Goal: Transaction & Acquisition: Purchase product/service

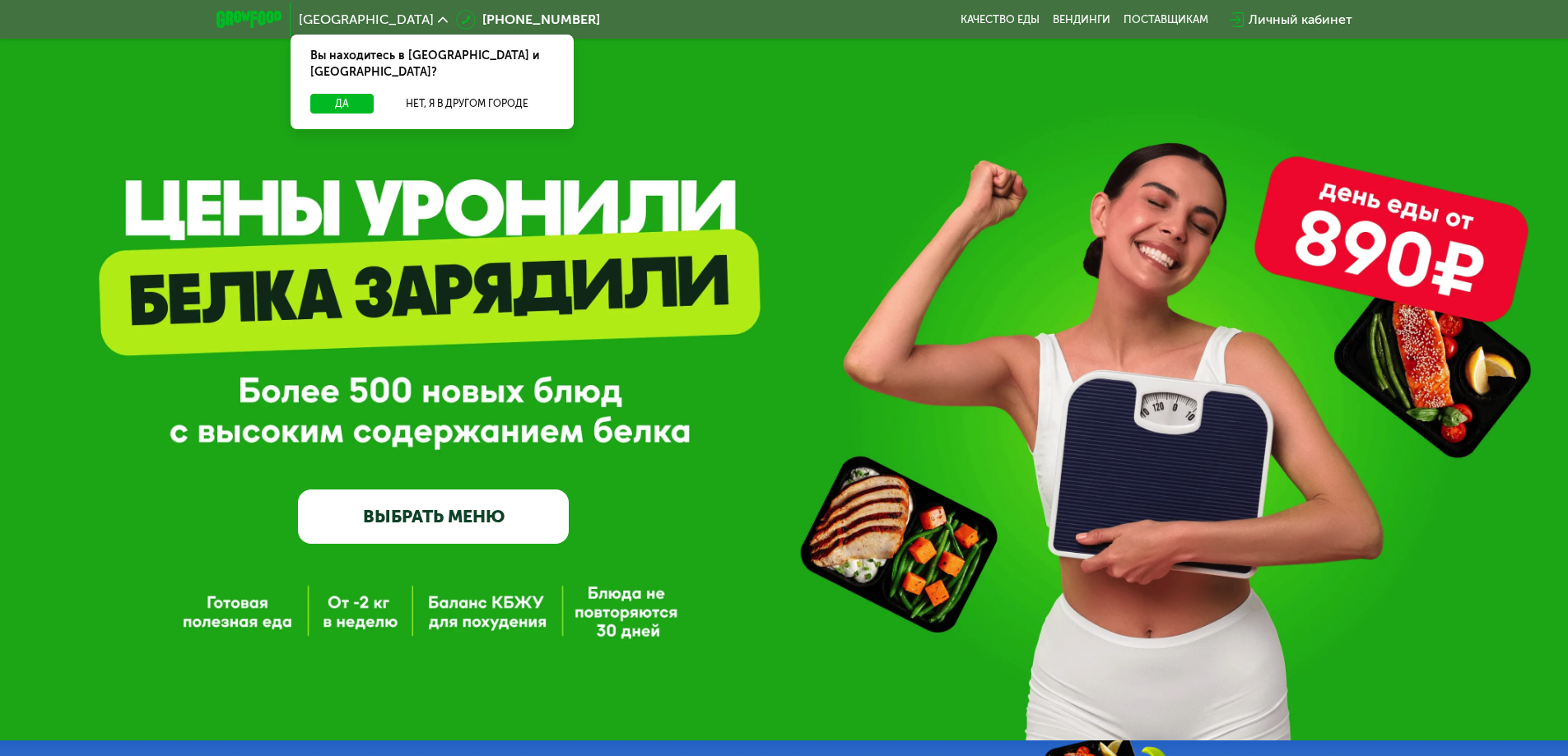
click at [491, 534] on link "ВЫБРАТЬ МЕНЮ" at bounding box center [433, 516] width 271 height 54
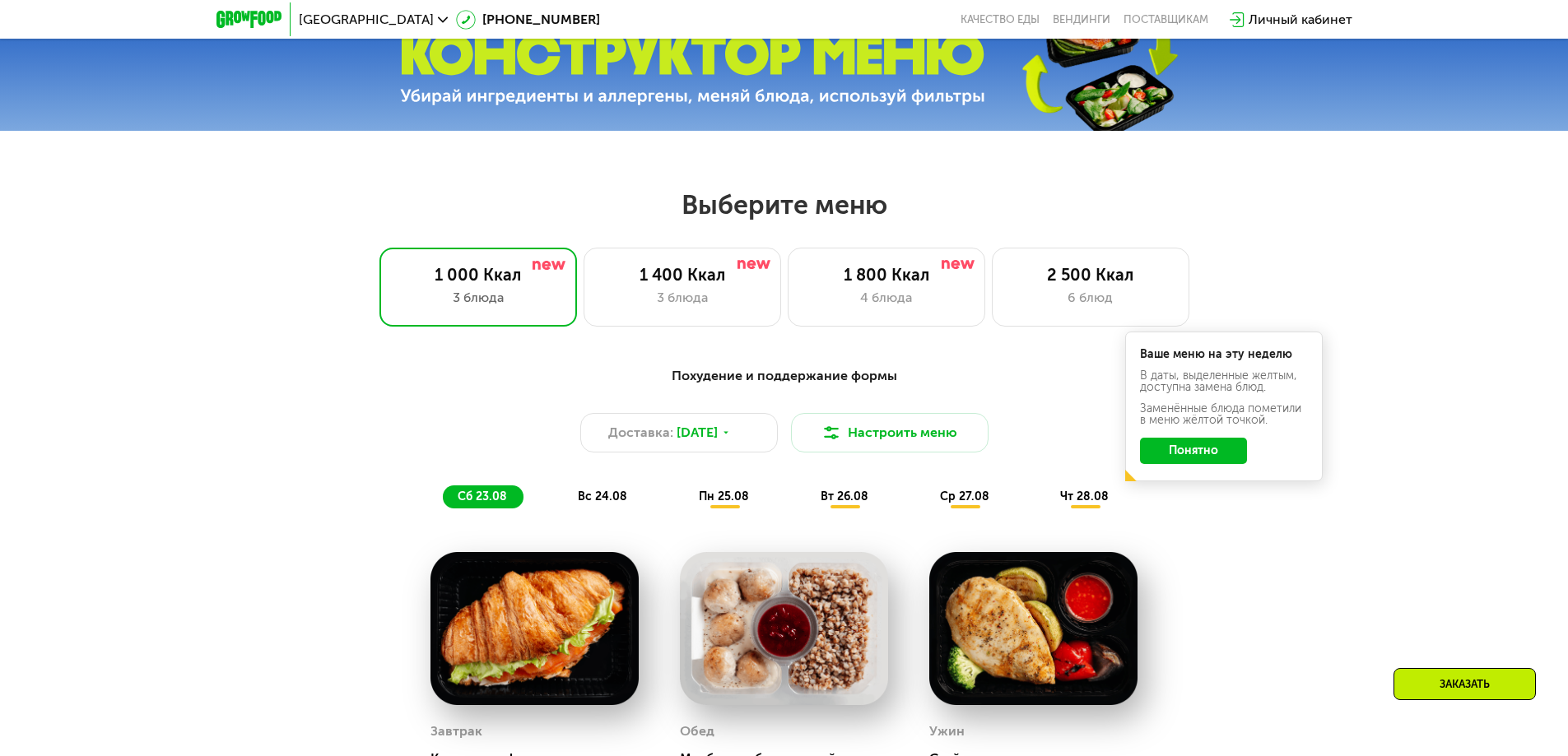
scroll to position [724, 0]
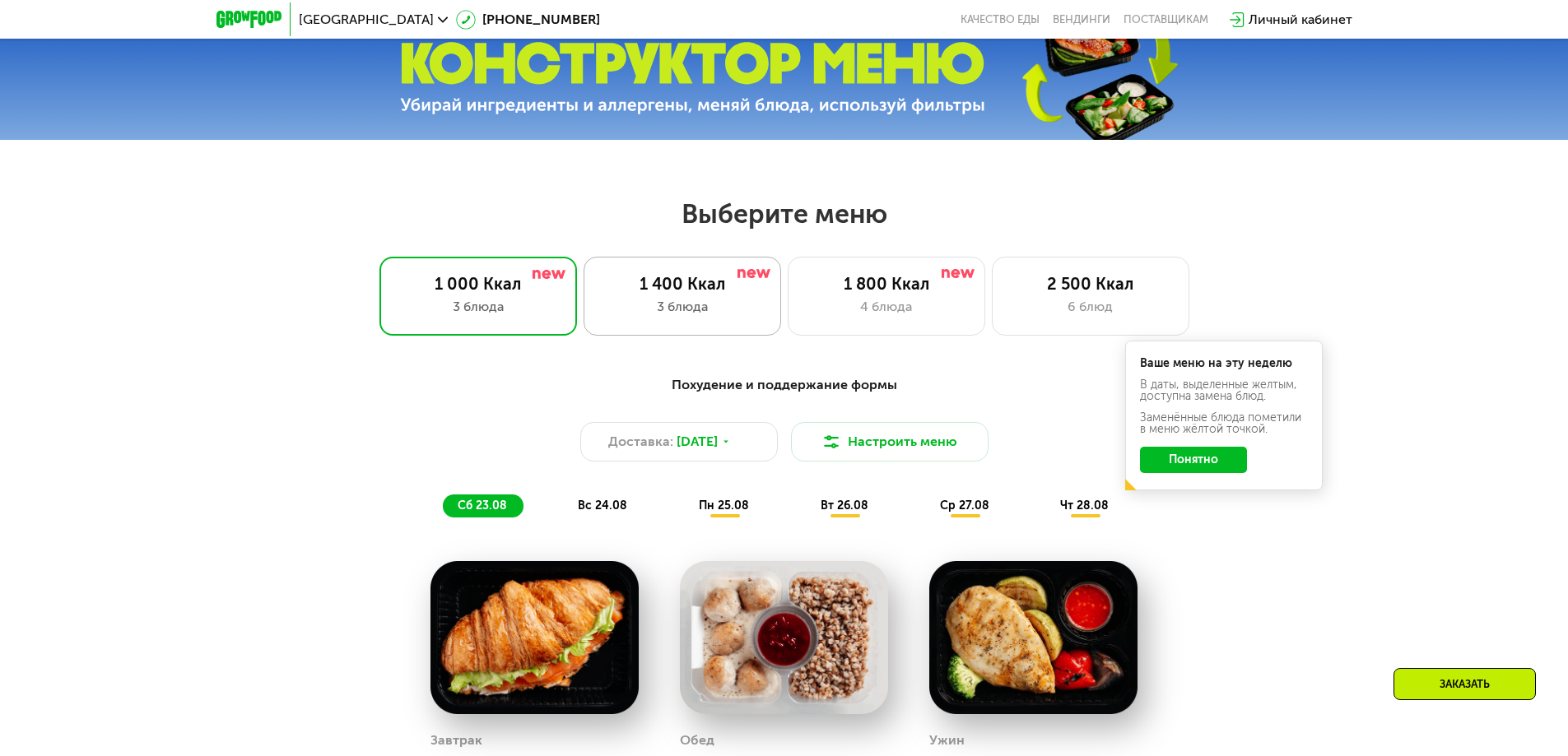
click at [715, 317] on div "3 блюда" at bounding box center [682, 306] width 163 height 20
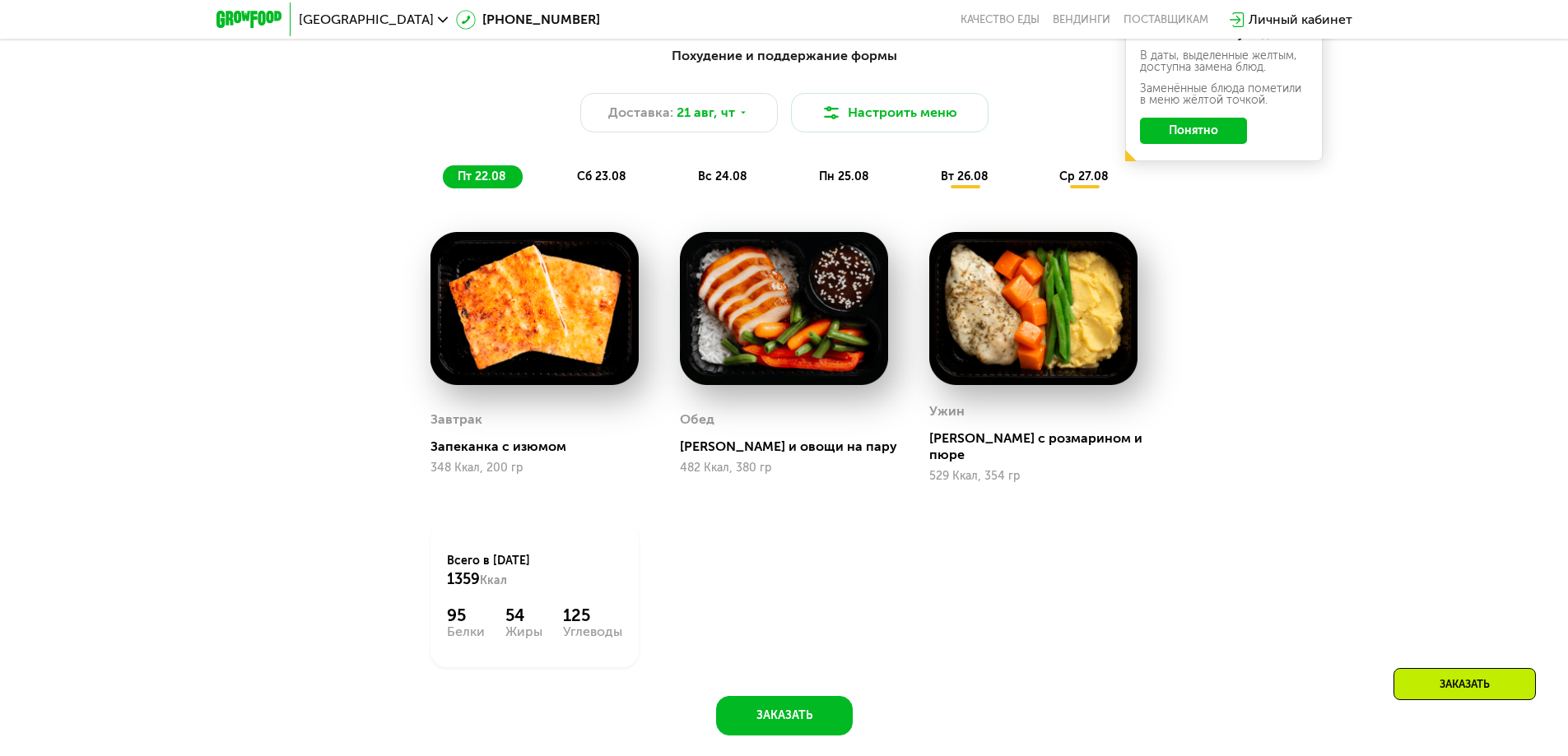
scroll to position [806, 0]
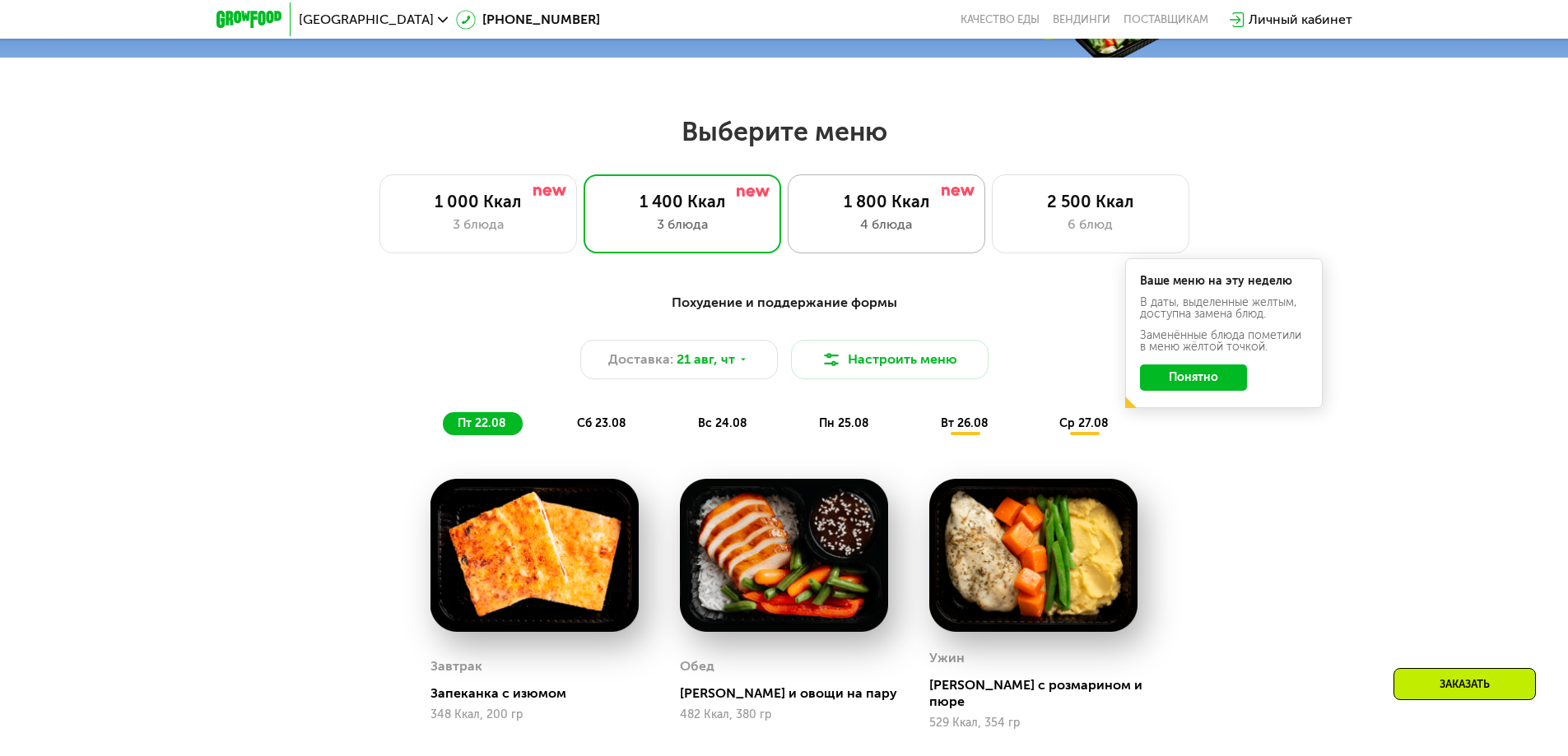
click at [895, 235] on div "4 блюда" at bounding box center [886, 224] width 163 height 20
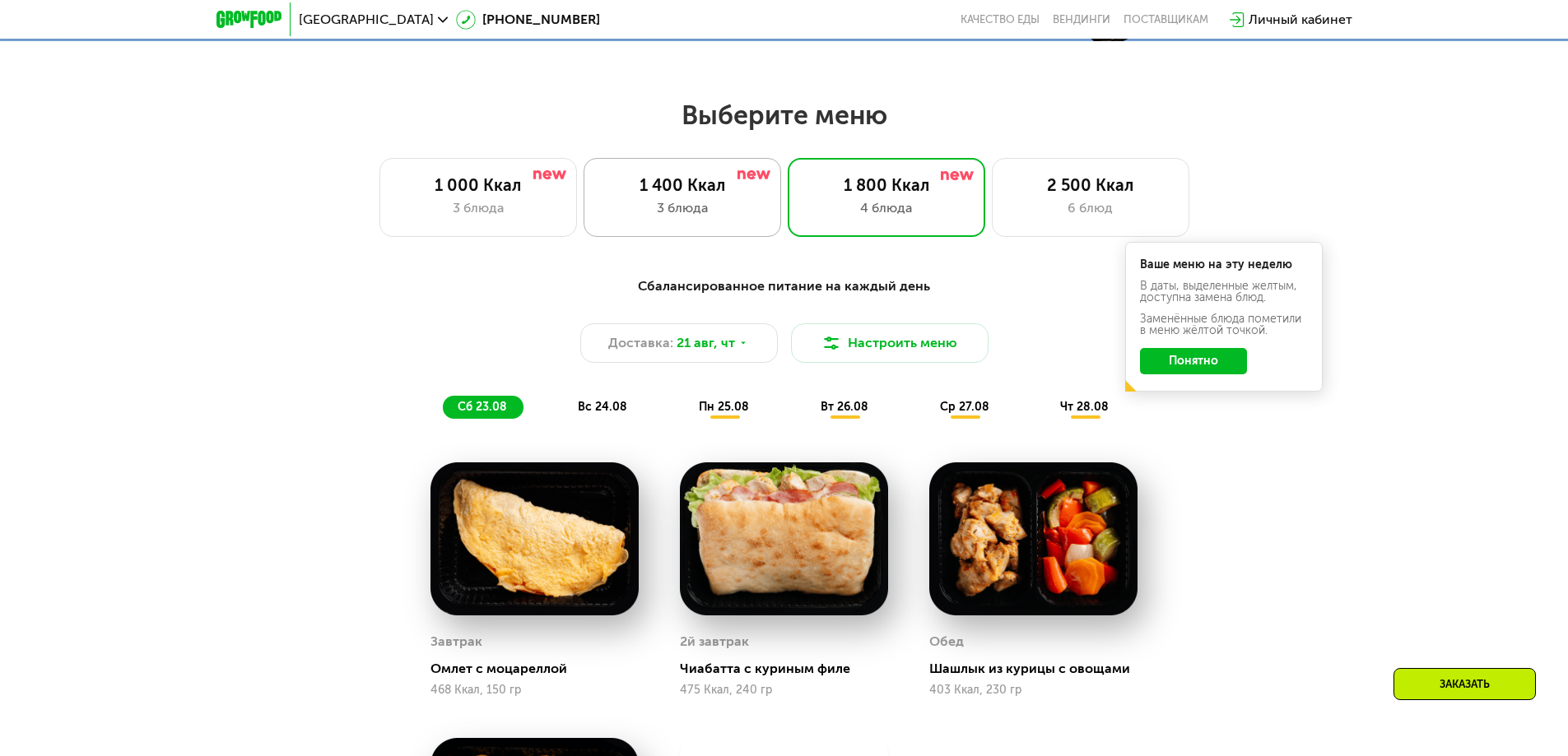
scroll to position [987, 0]
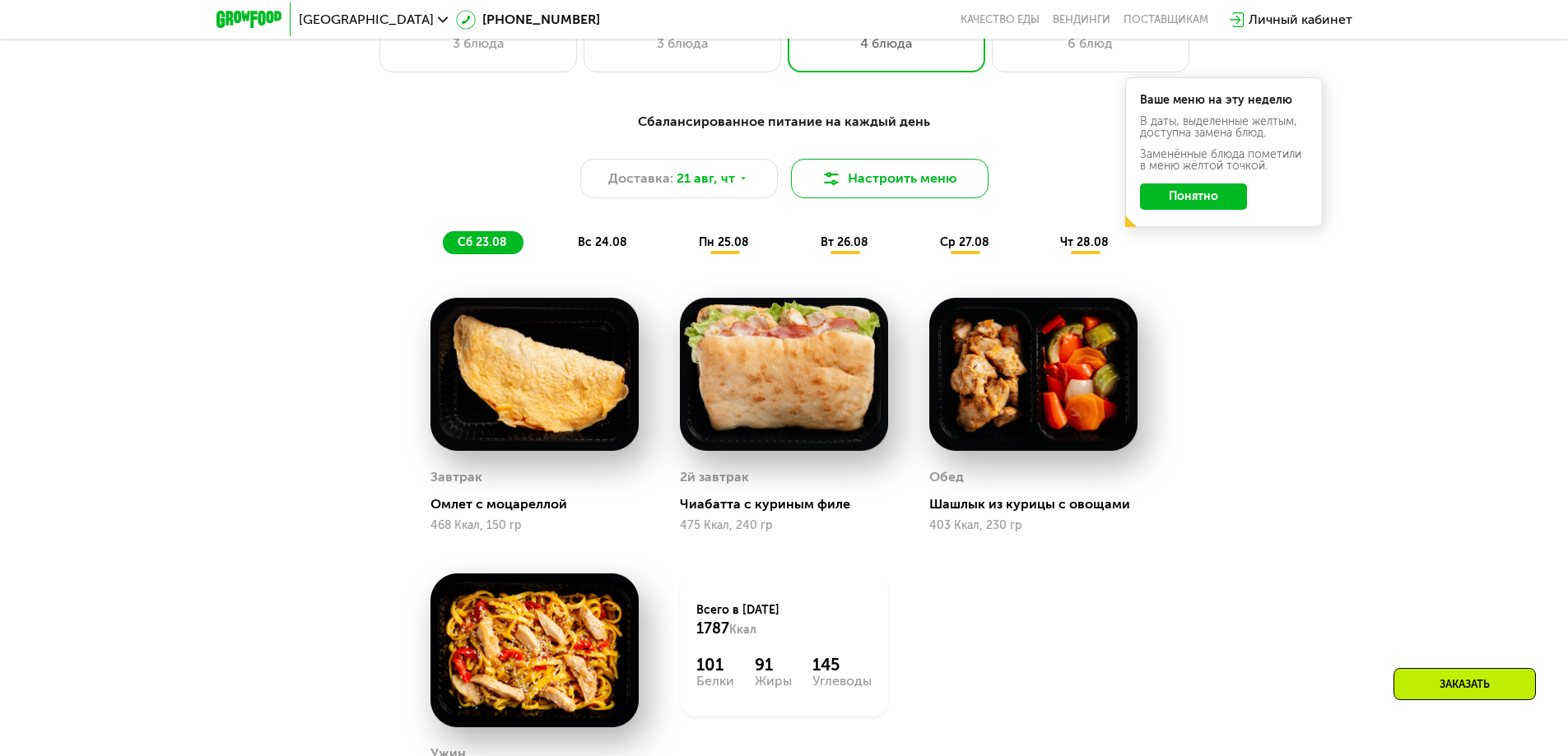
click at [845, 196] on button "Настроить меню" at bounding box center [889, 179] width 198 height 40
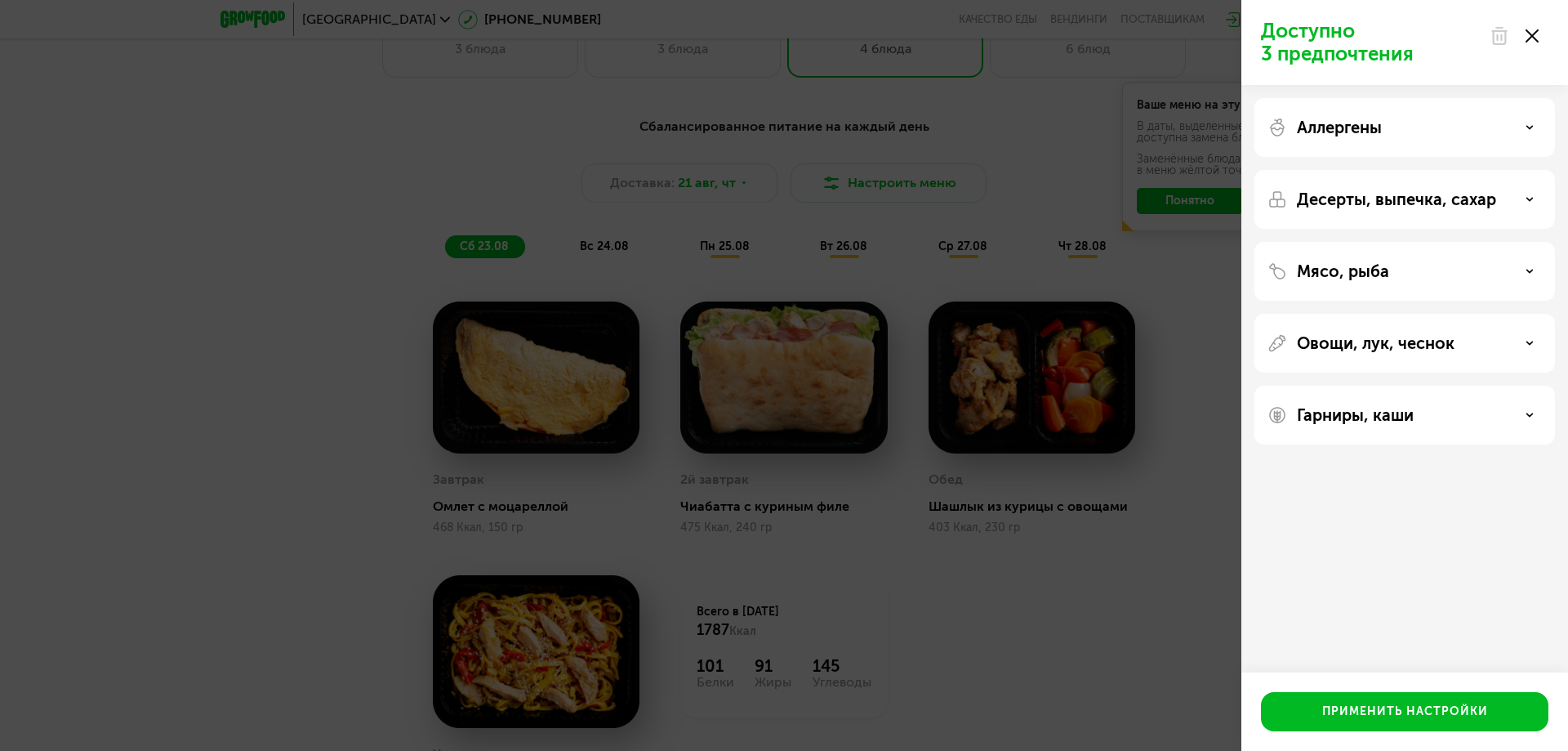
click at [833, 195] on div "Доступно 3 предпочтения Аллергены Десерты, выпечка, сахар Мясо, рыба Овощи, лук…" at bounding box center [784, 376] width 1568 height 751
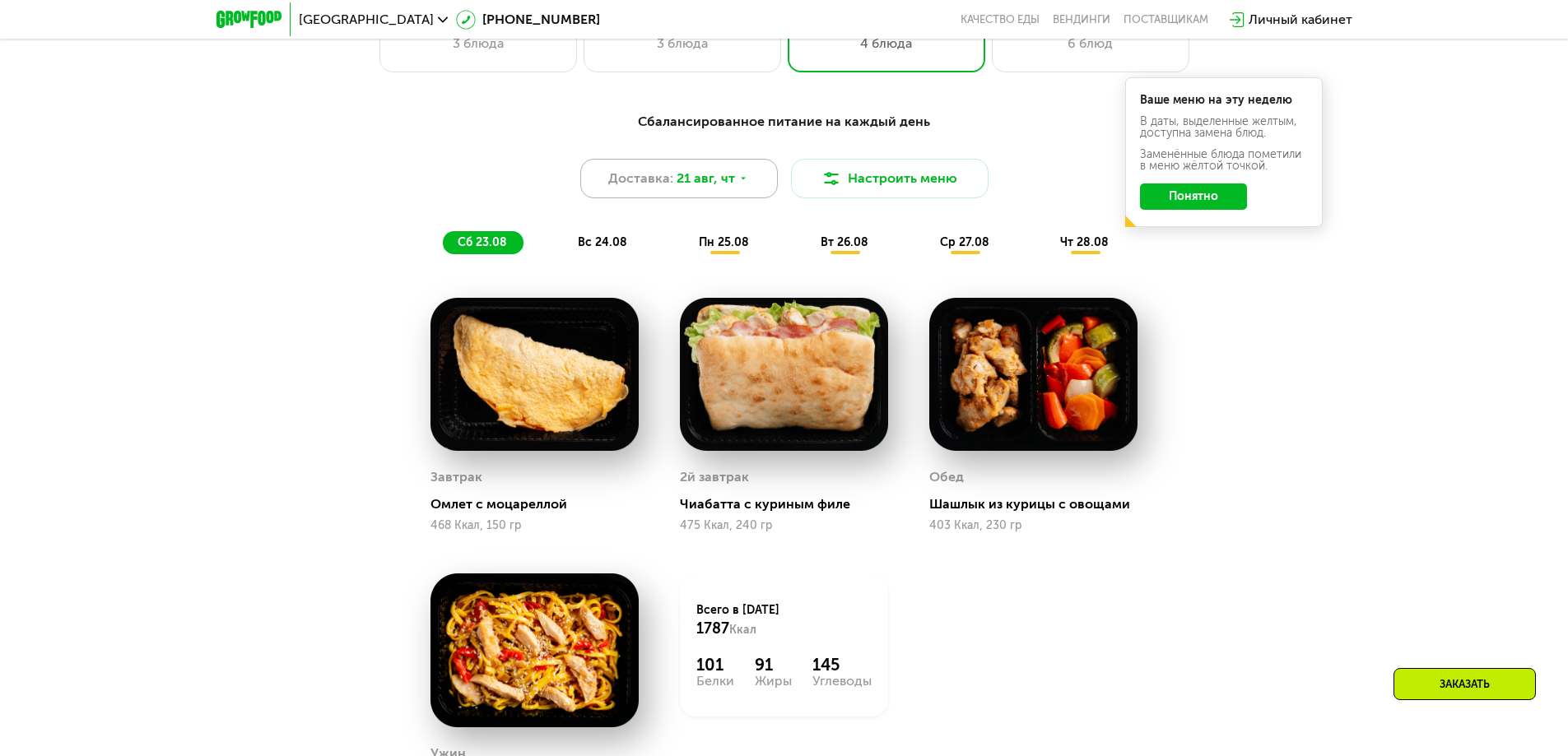
click at [686, 198] on div "Доставка: [DATE]" at bounding box center [679, 179] width 198 height 40
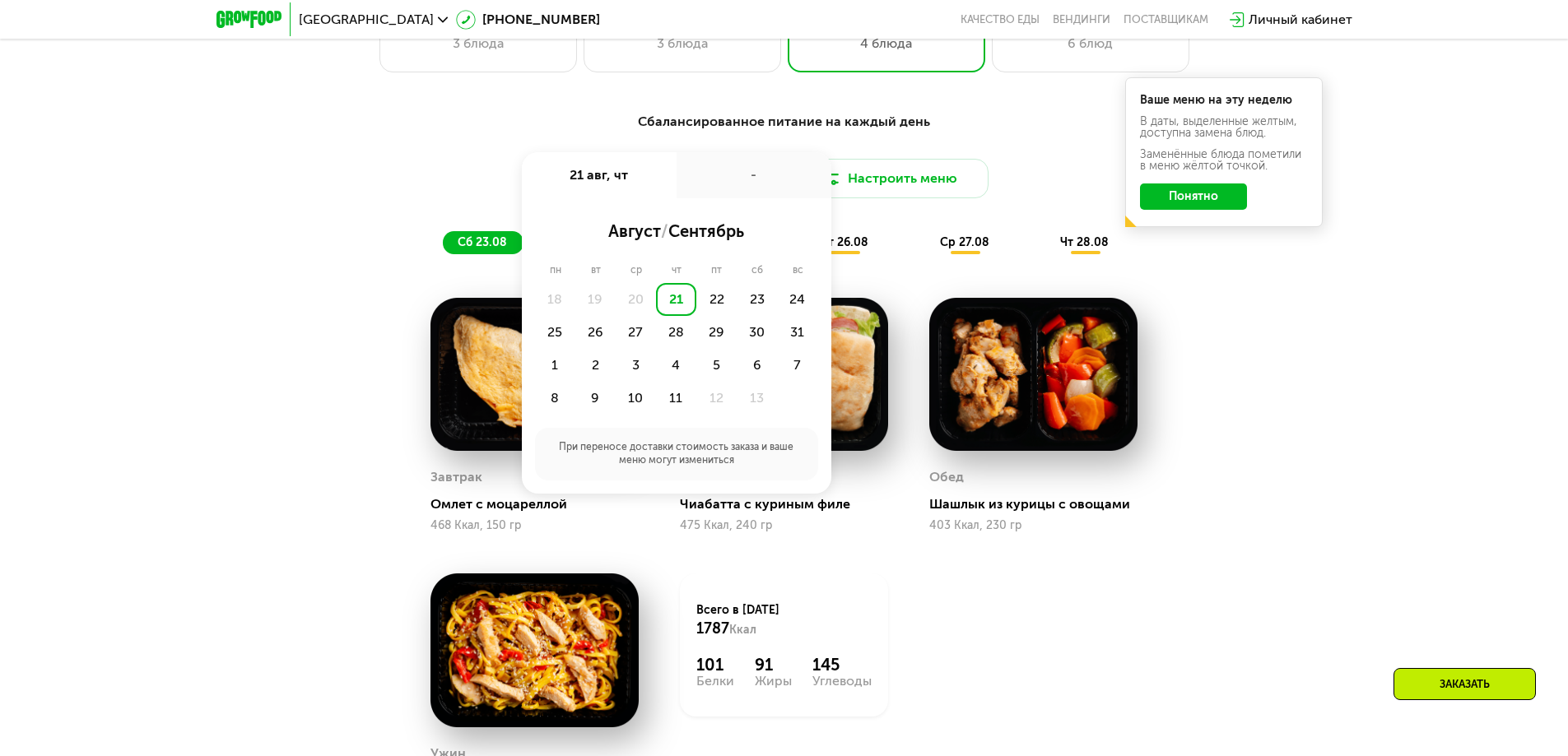
click at [1221, 324] on div "Сбалансированное питание на каждый день Доставка: [DATE] авг, чт - август / сен…" at bounding box center [784, 489] width 1014 height 775
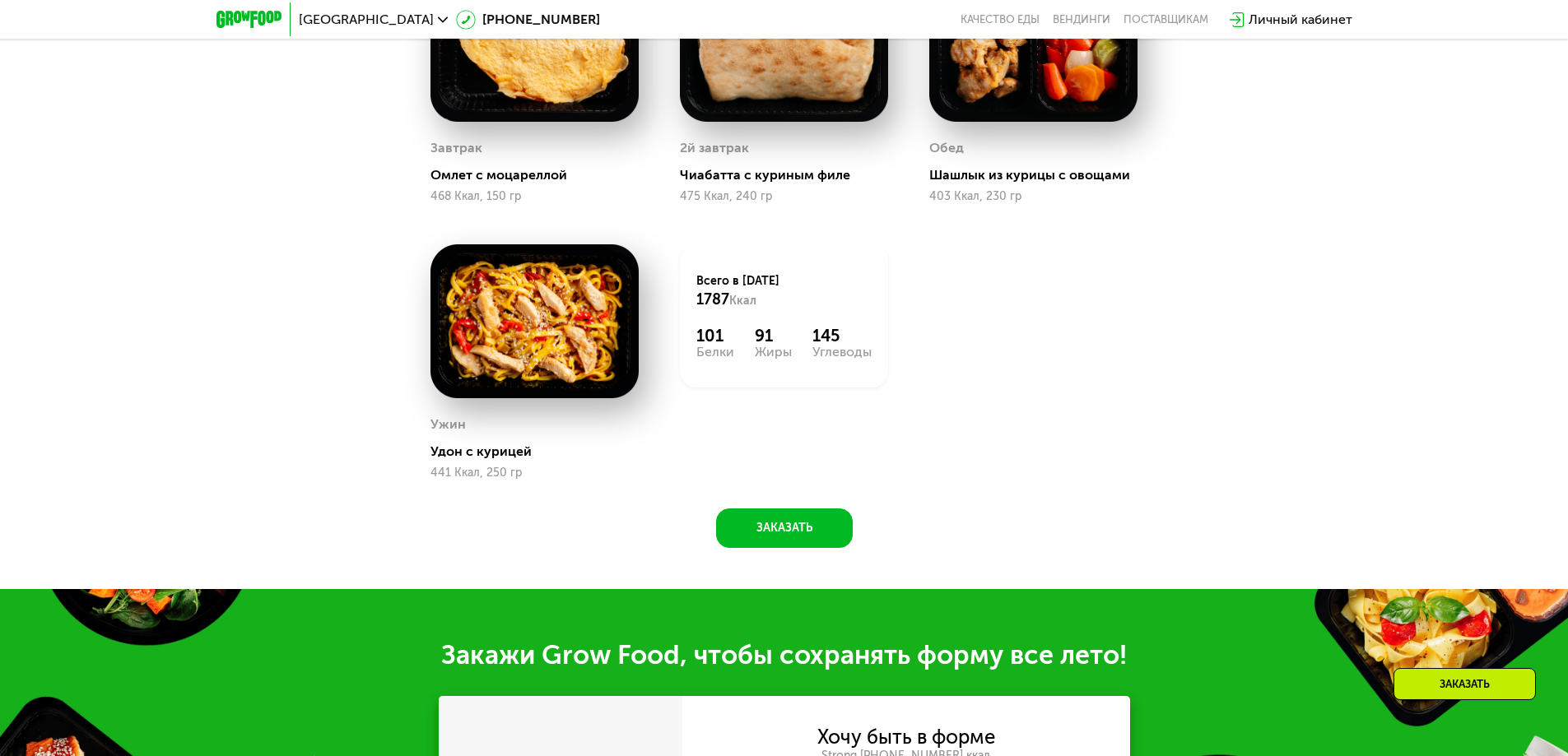
scroll to position [1974, 0]
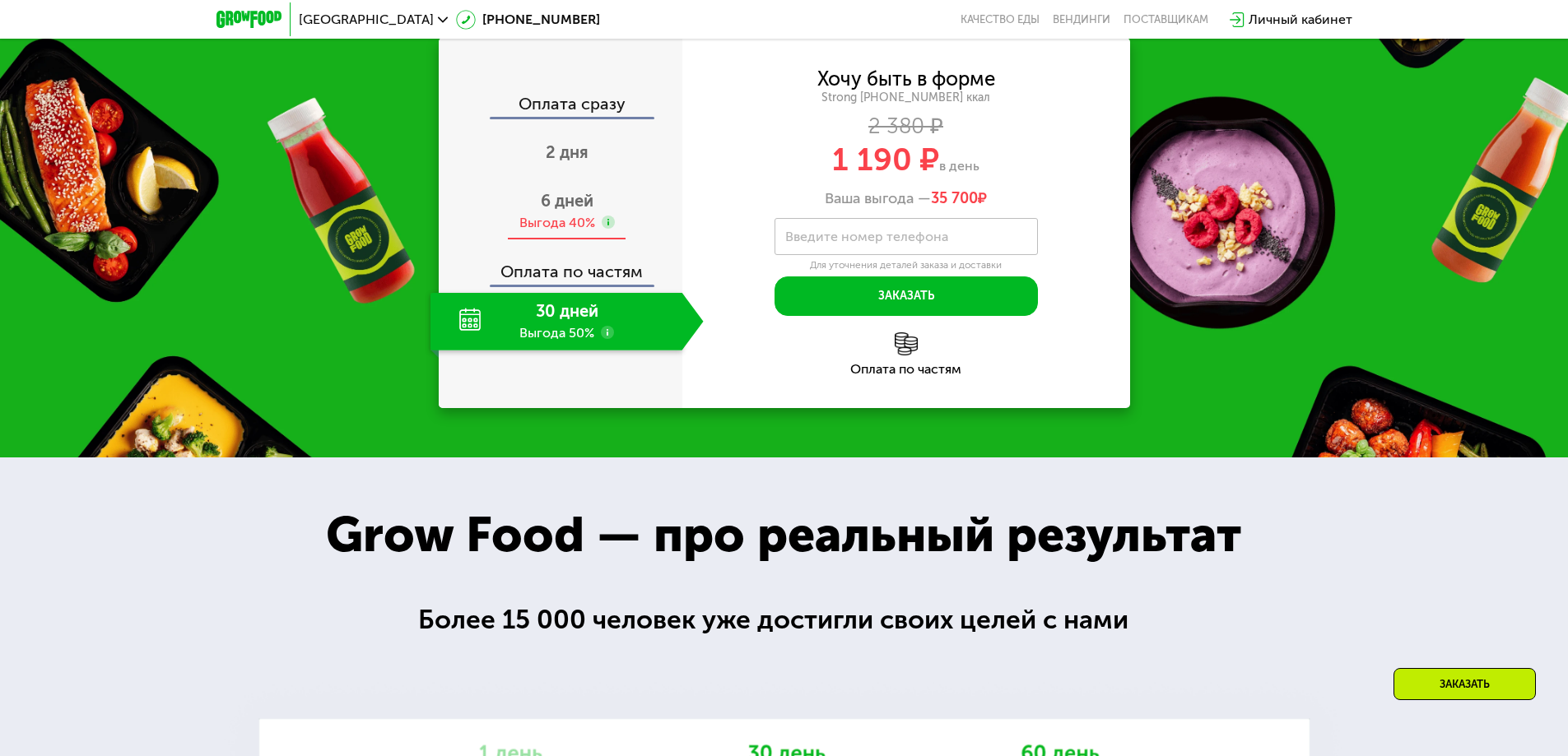
click at [574, 207] on span "6 дней" at bounding box center [566, 200] width 53 height 20
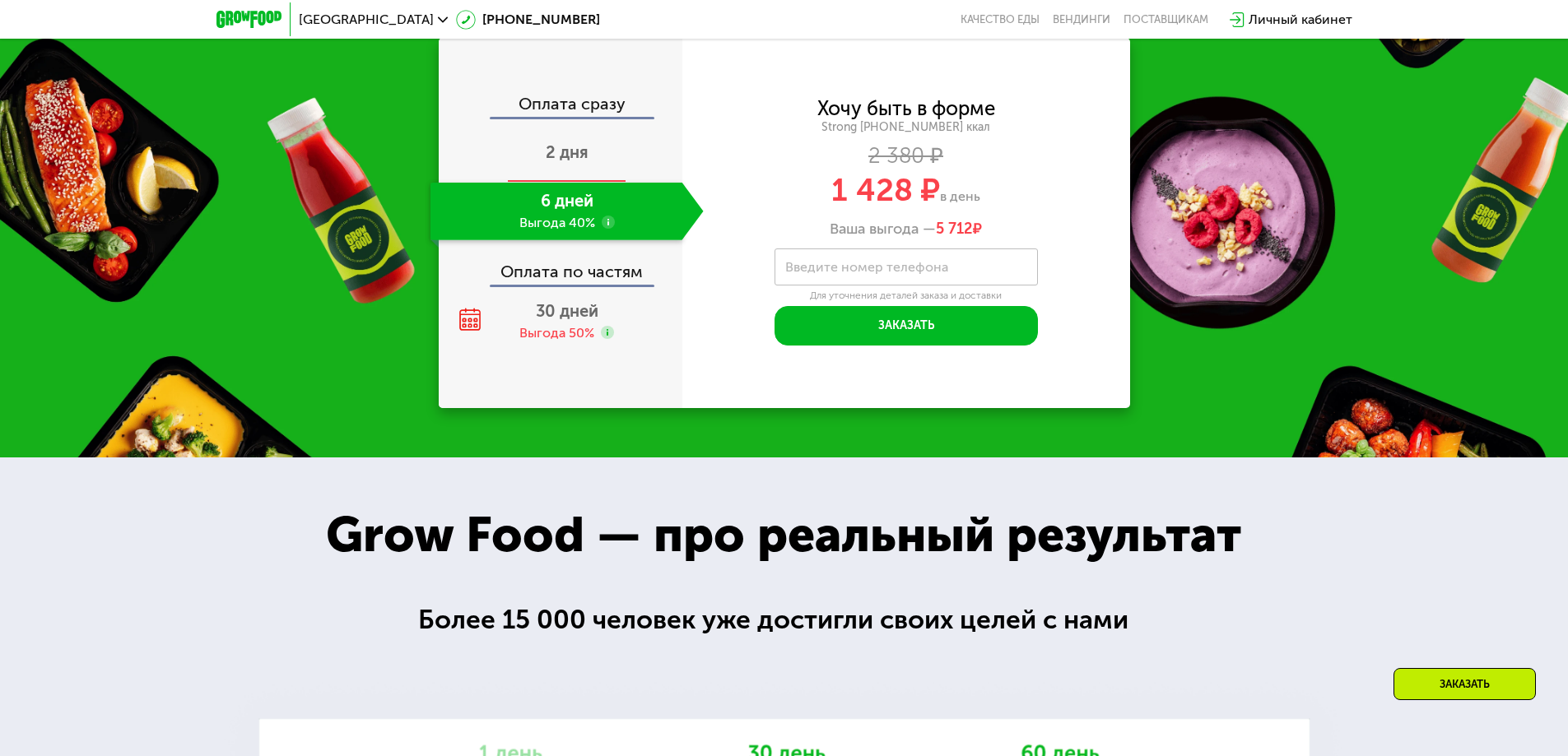
click at [560, 151] on span "2 дня" at bounding box center [567, 152] width 43 height 20
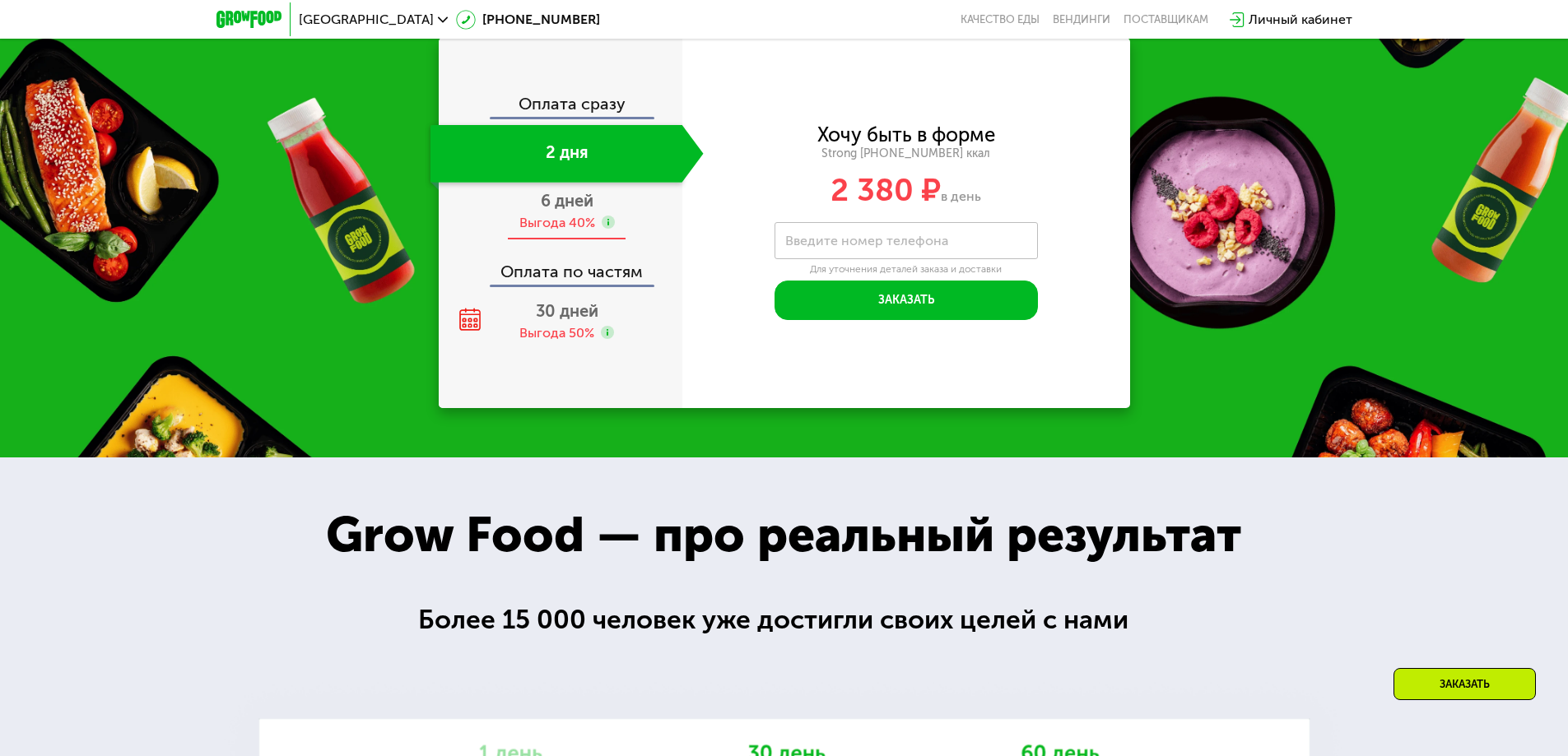
click at [564, 211] on span "6 дней" at bounding box center [566, 200] width 53 height 20
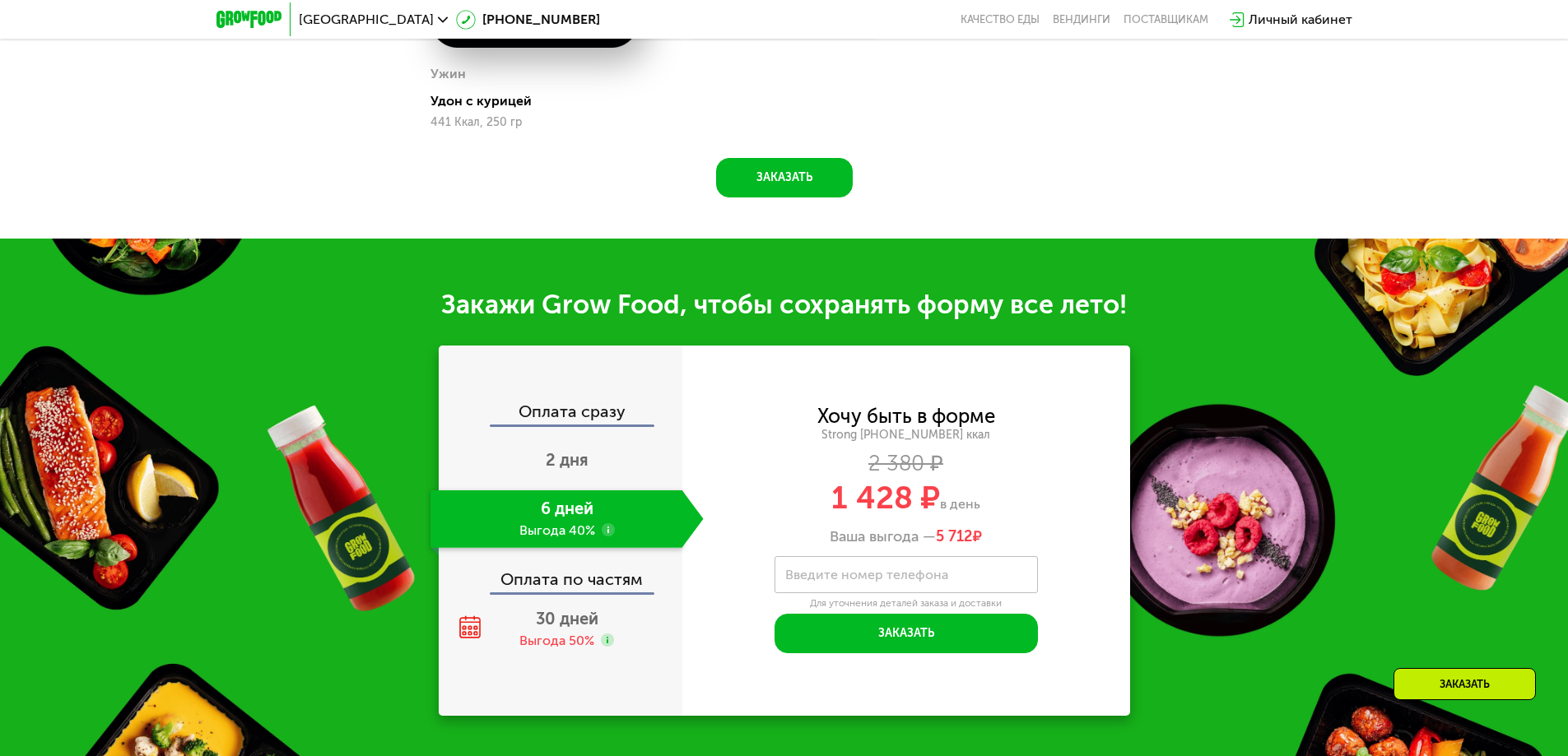
scroll to position [1810, 0]
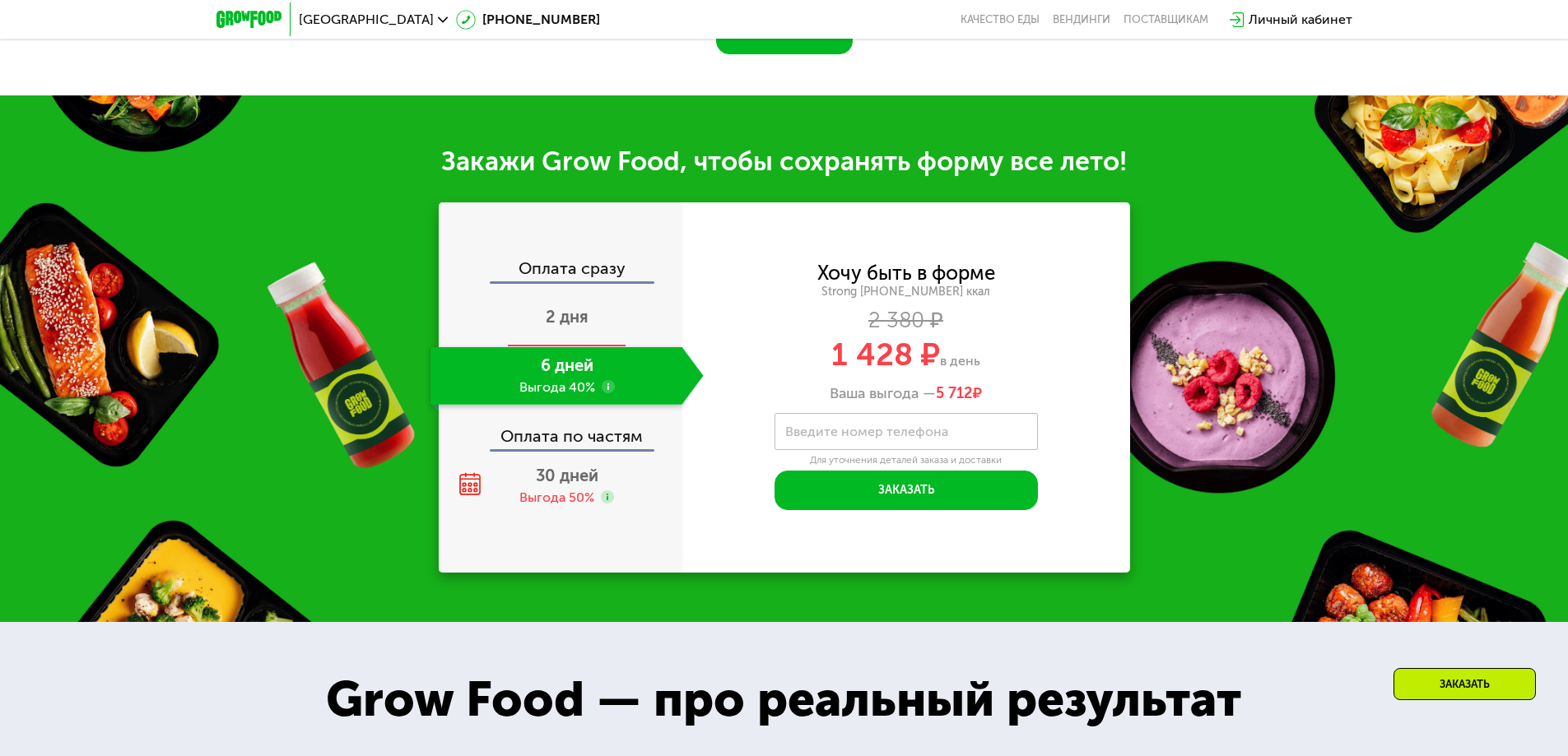
click at [576, 334] on div "2 дня" at bounding box center [566, 318] width 273 height 58
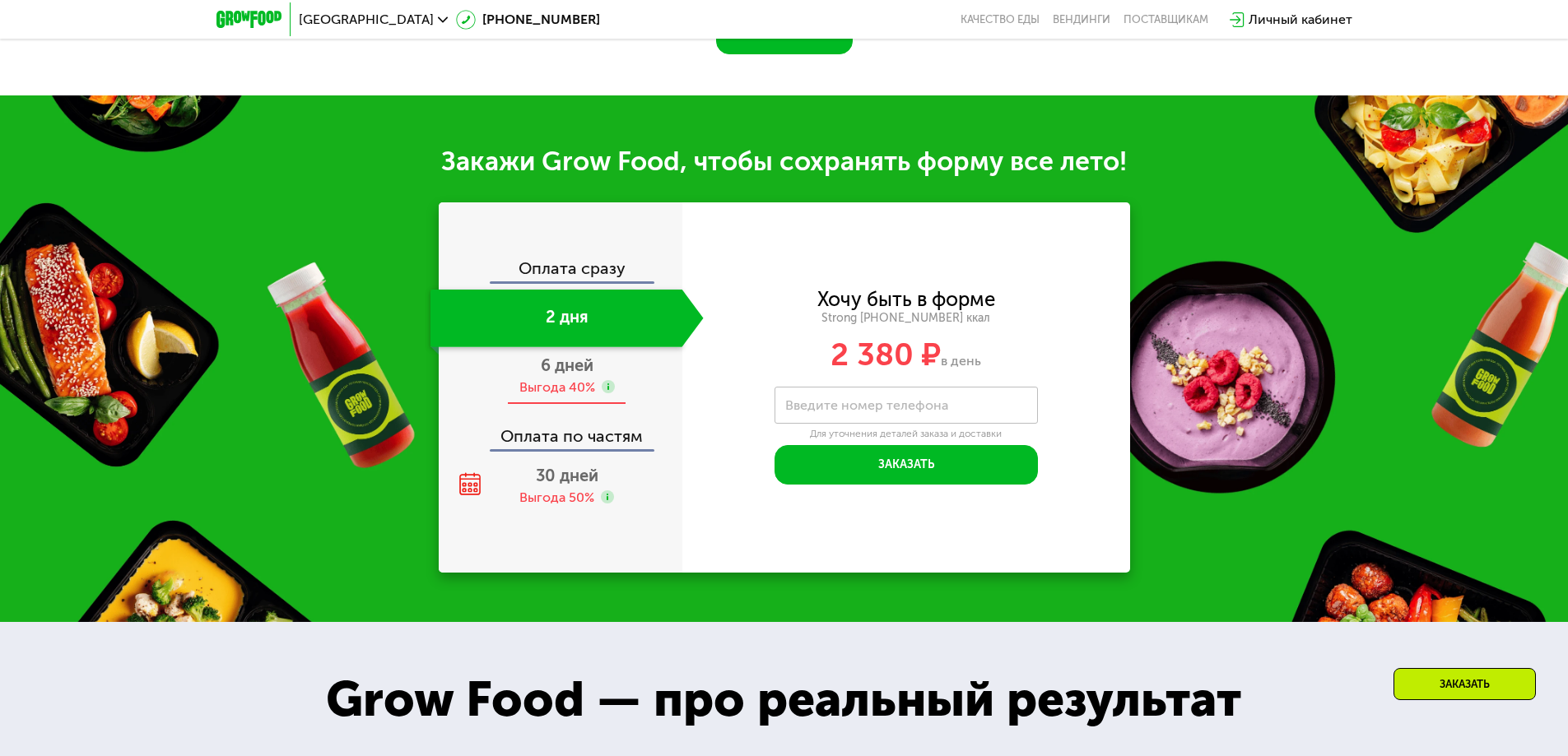
click at [574, 389] on div "Выгода 40%" at bounding box center [557, 387] width 76 height 18
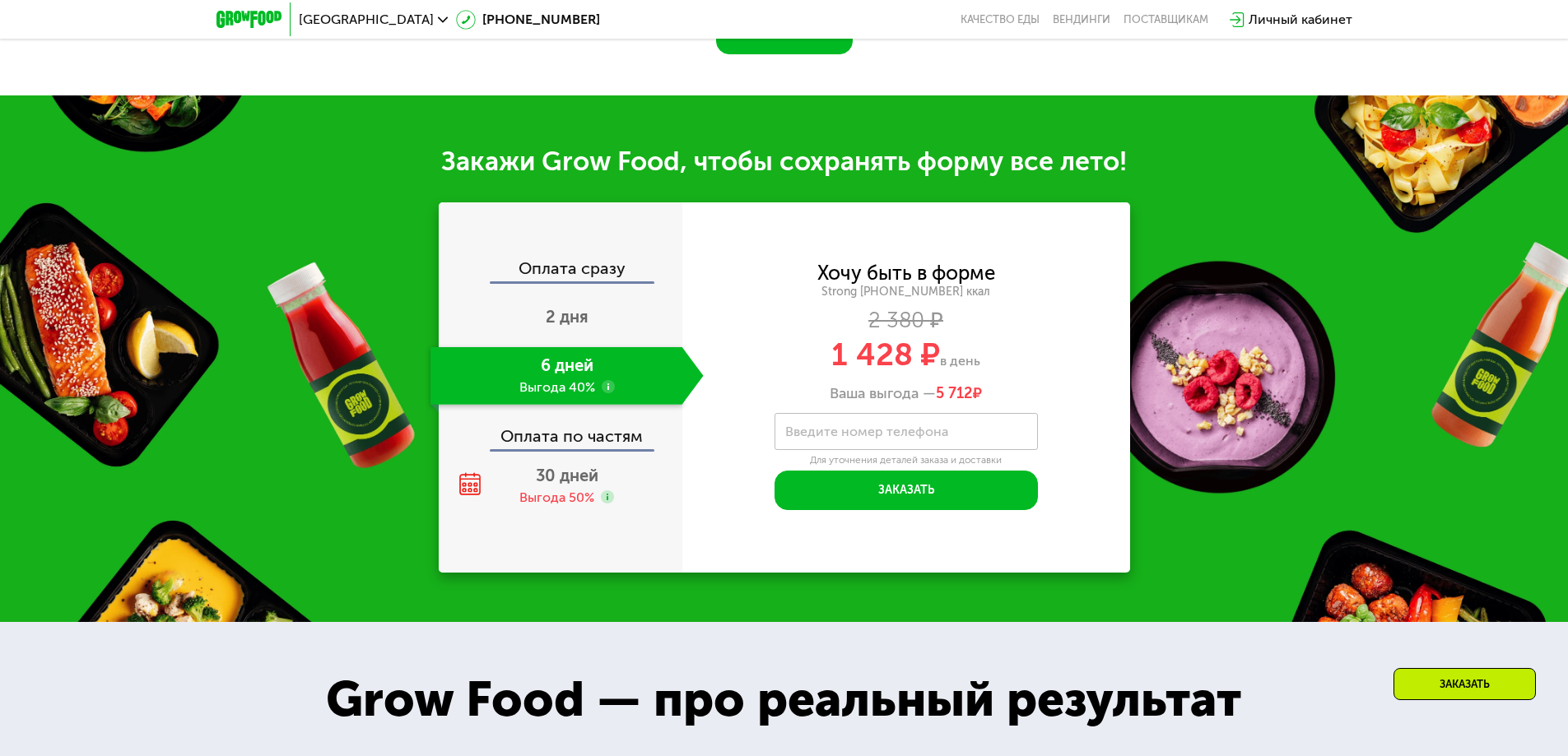
click at [606, 394] on use at bounding box center [608, 386] width 13 height 13
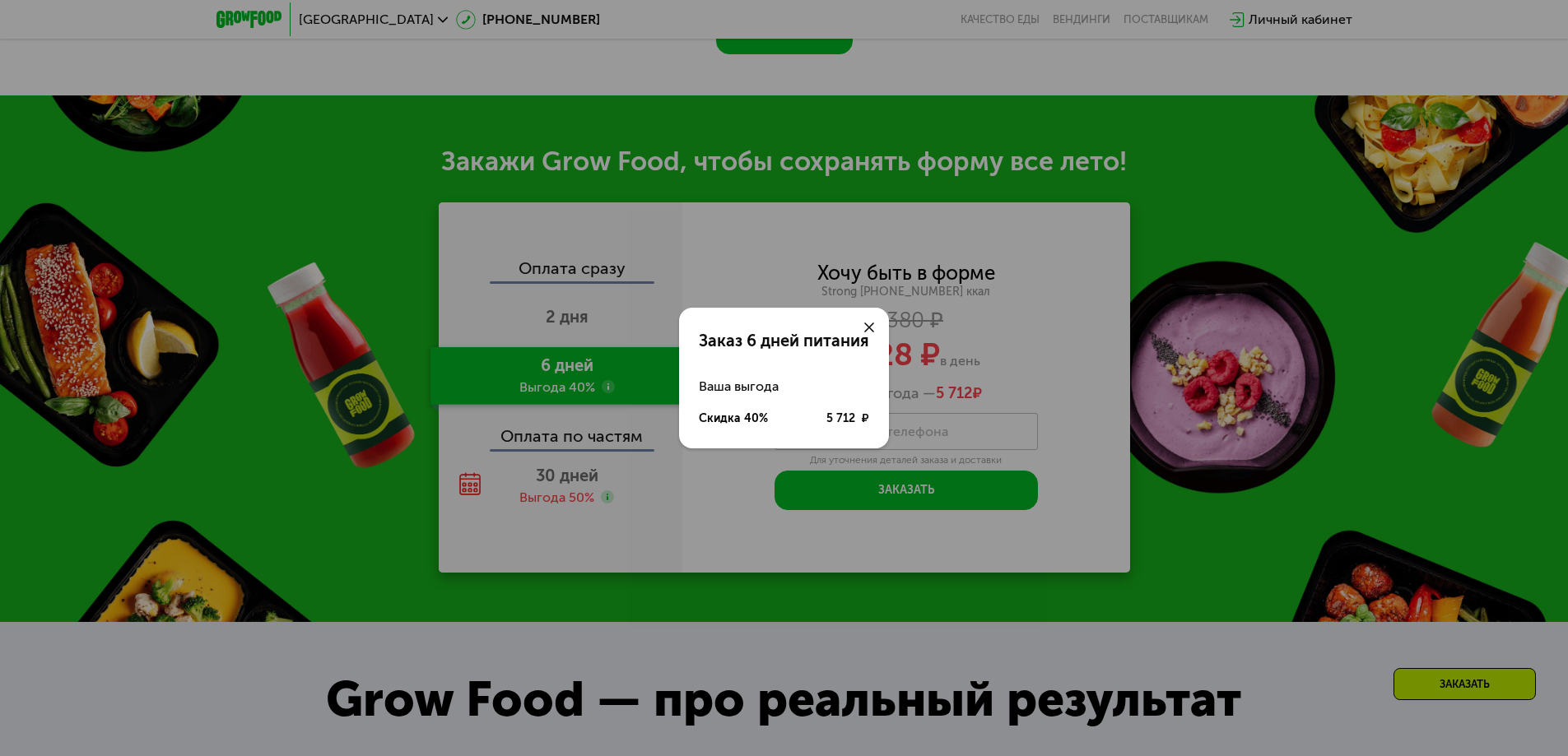
click at [606, 394] on div "Заказ 6 дней питания Ваша выгода Скидка 40% 5 712 ₽" at bounding box center [784, 378] width 1568 height 756
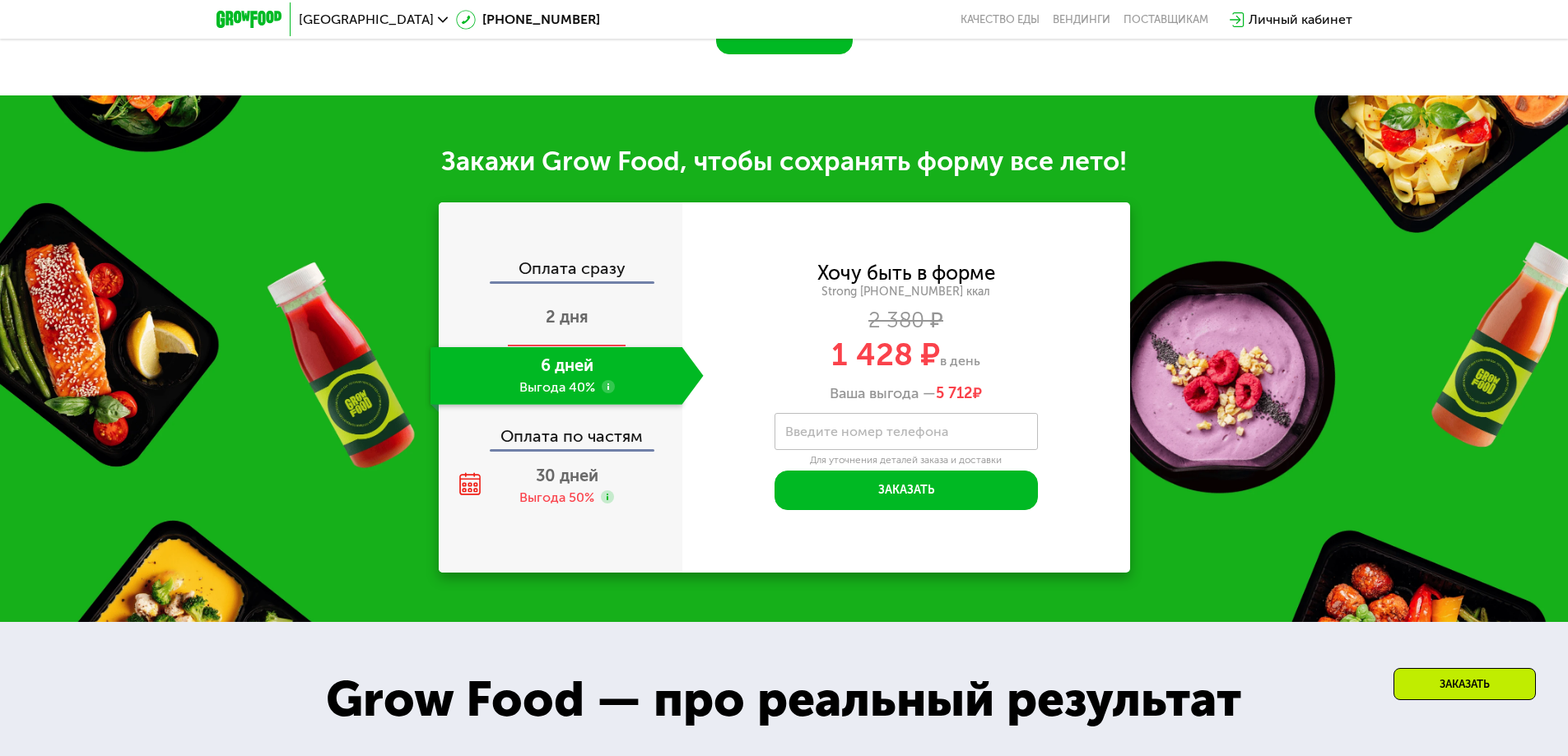
click at [566, 343] on div "2 дня" at bounding box center [566, 318] width 273 height 58
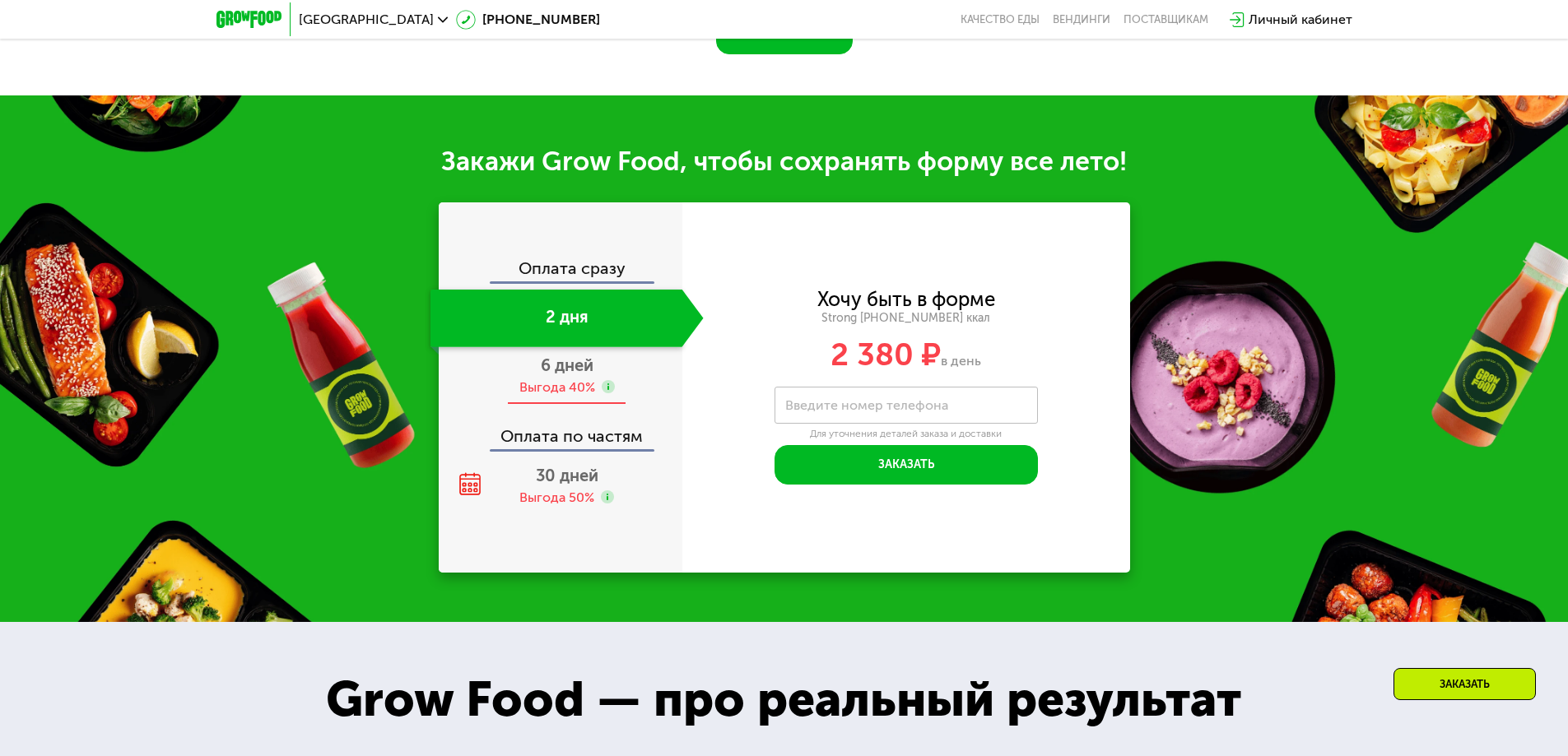
click at [563, 373] on span "6 дней" at bounding box center [566, 365] width 53 height 20
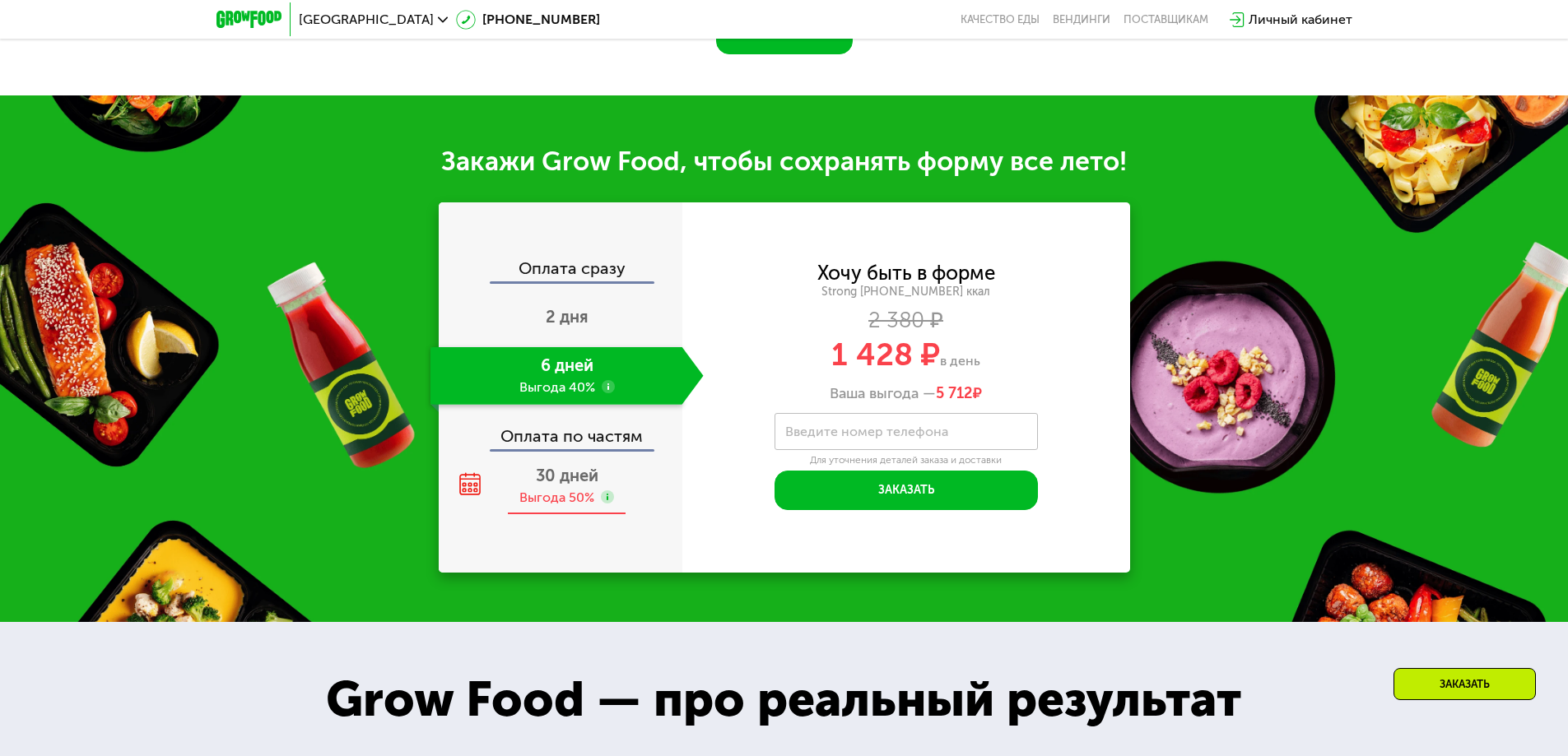
click at [604, 502] on use at bounding box center [607, 496] width 13 height 13
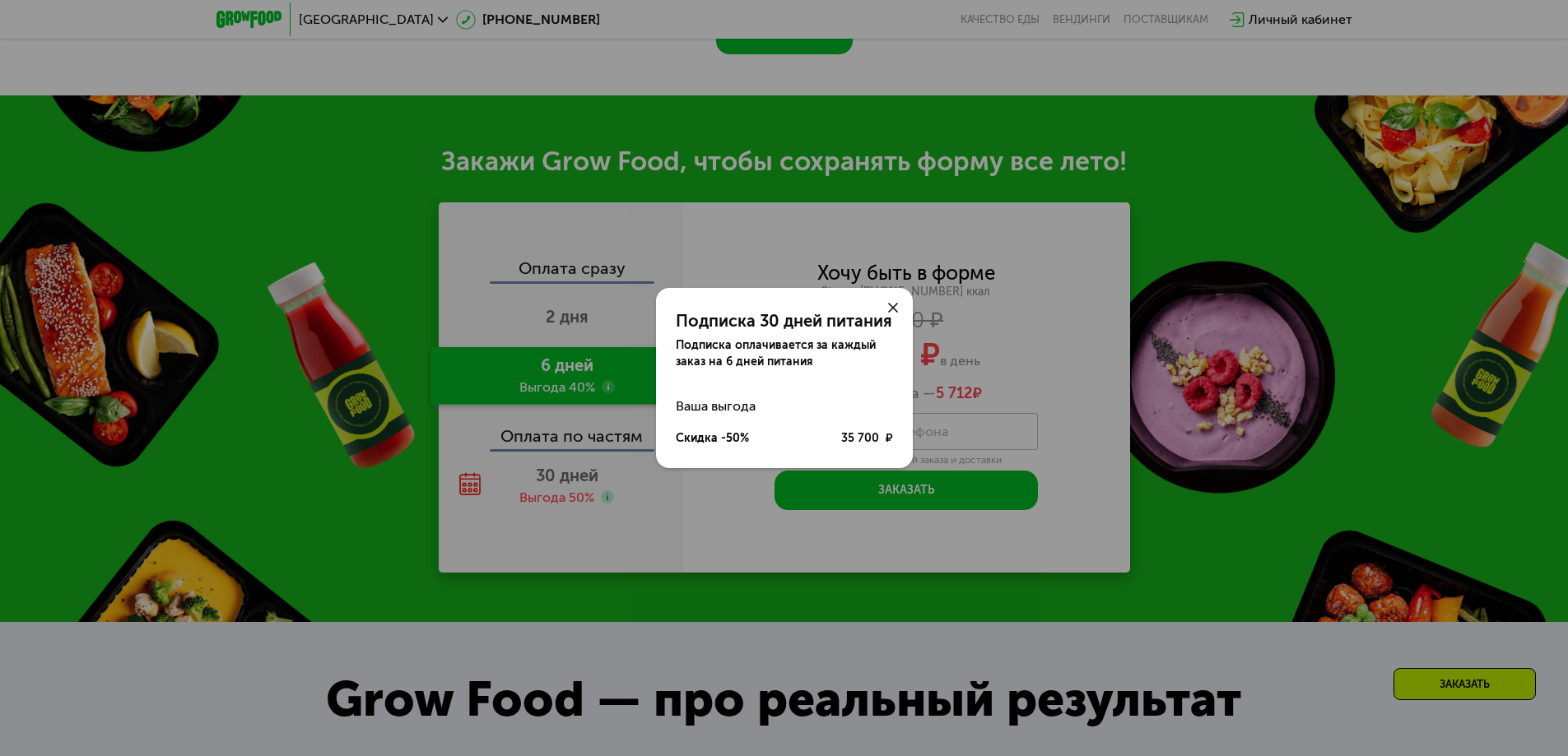
click at [652, 507] on div "Подписка 30 дней питания Подписка оплачивается за каждый заказ на 6 дней питани…" at bounding box center [784, 378] width 1568 height 756
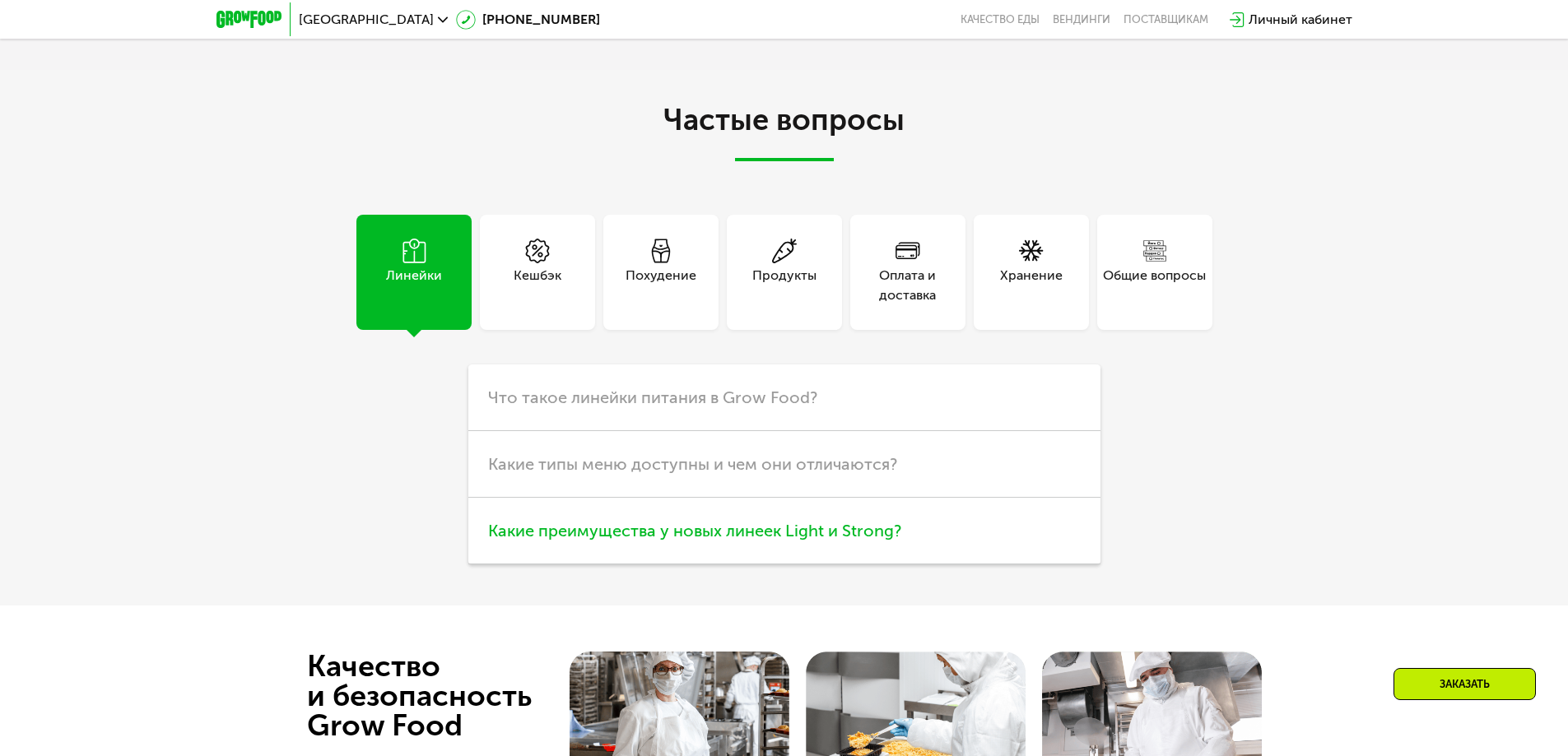
scroll to position [4359, 0]
click at [796, 288] on div "Продукты" at bounding box center [784, 285] width 64 height 40
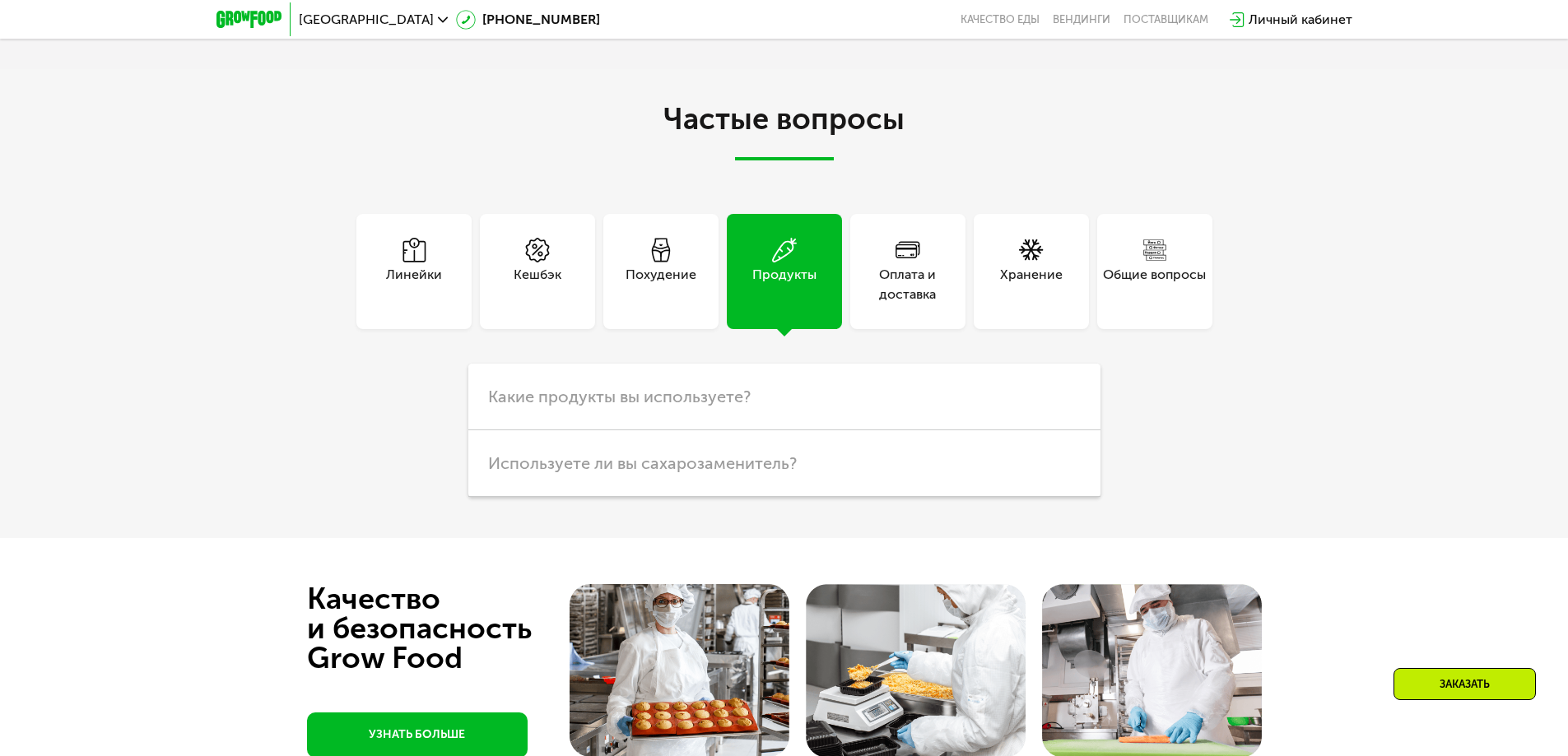
click at [926, 312] on div "Оплата и доставка" at bounding box center [907, 271] width 115 height 115
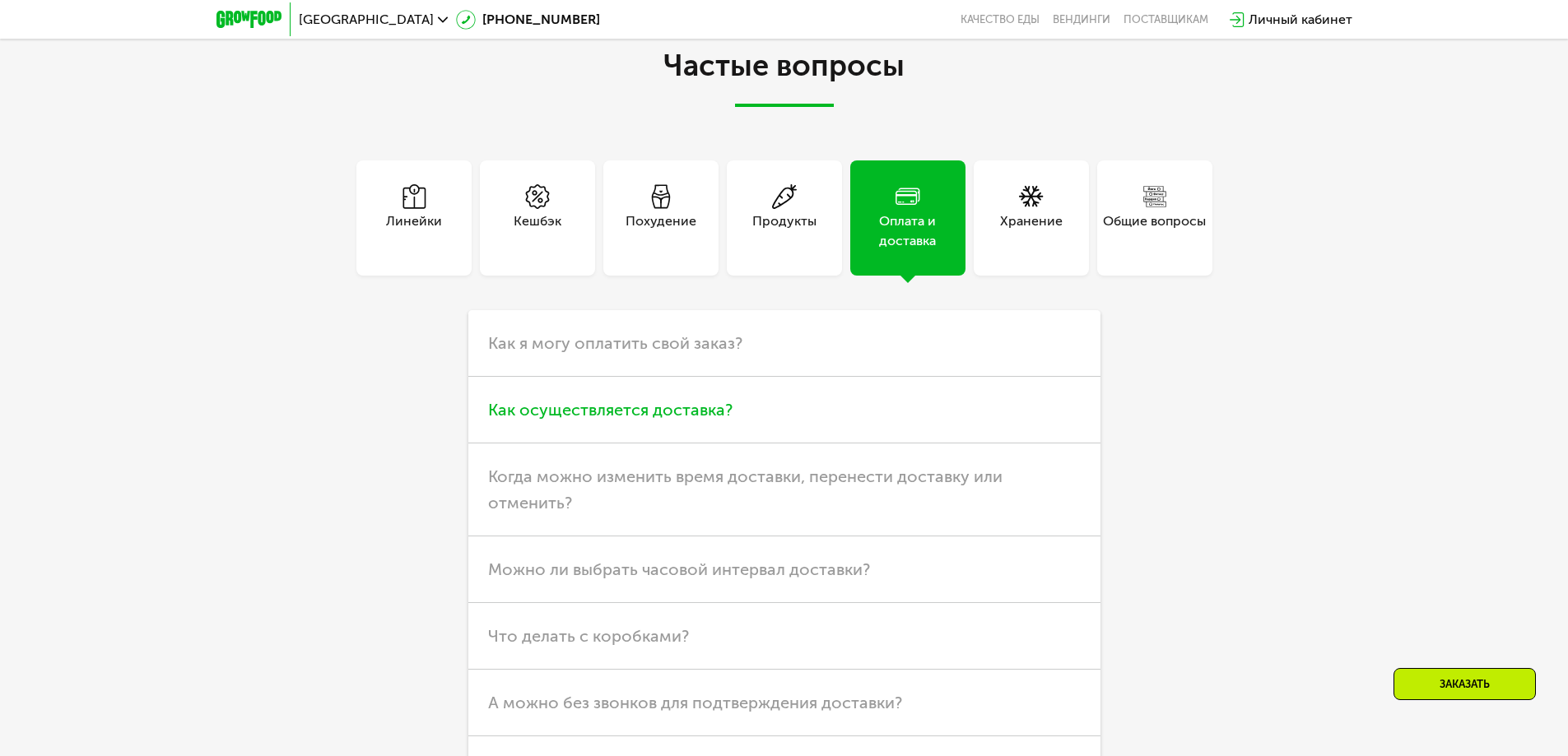
scroll to position [4441, 0]
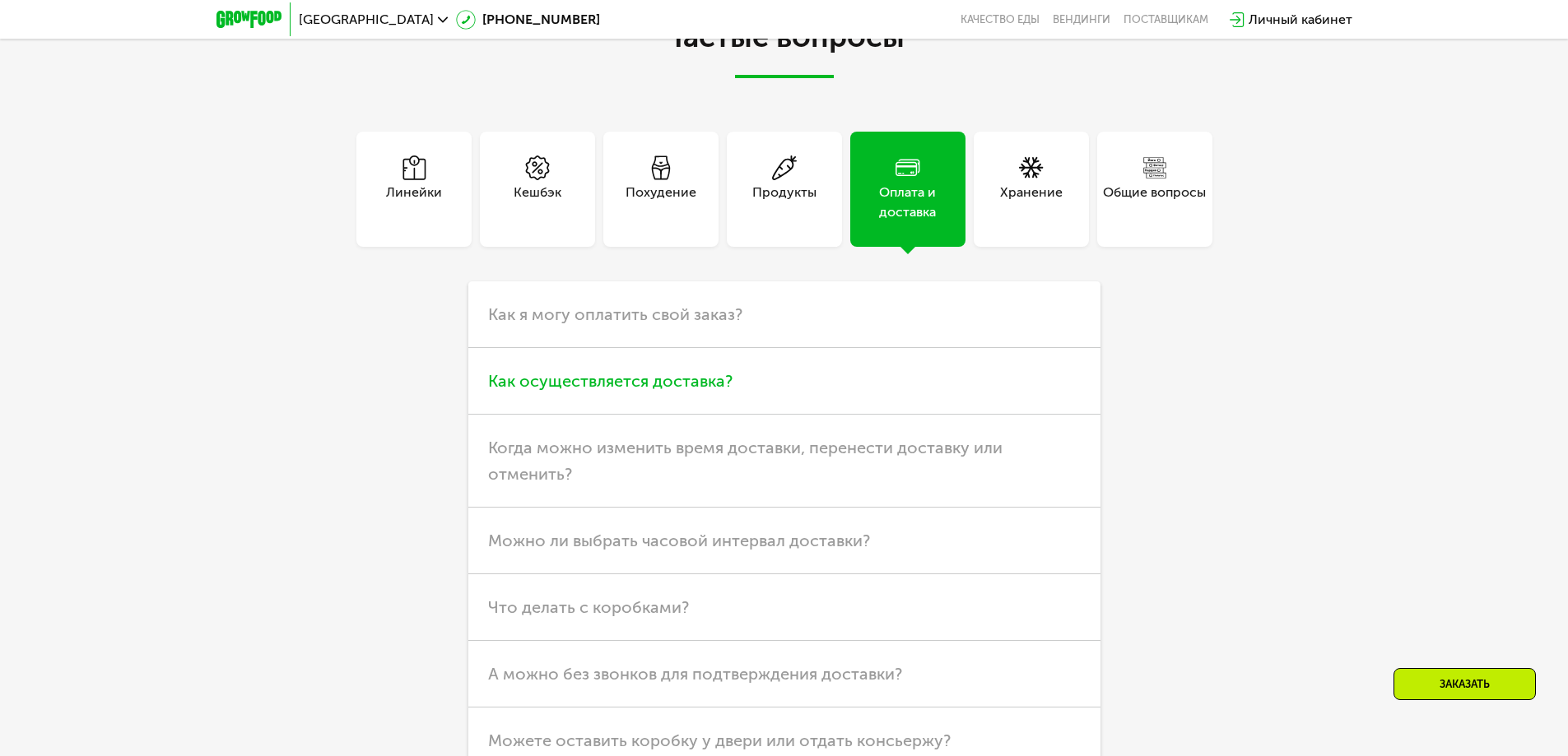
click at [803, 401] on h3 "Как осуществляется доставка?" at bounding box center [784, 381] width 632 height 66
